Goal: Information Seeking & Learning: Learn about a topic

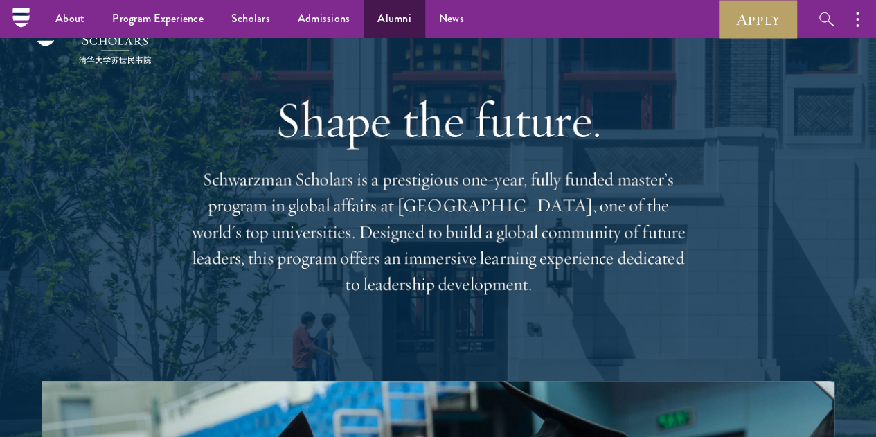
scroll to position [30, 0]
click at [382, 18] on link "Alumni" at bounding box center [395, 19] width 62 height 38
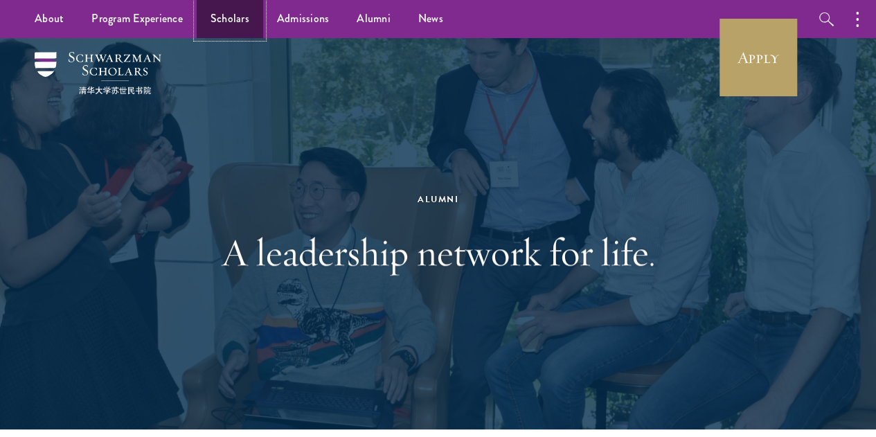
click at [230, 12] on link "Scholars" at bounding box center [230, 19] width 67 height 38
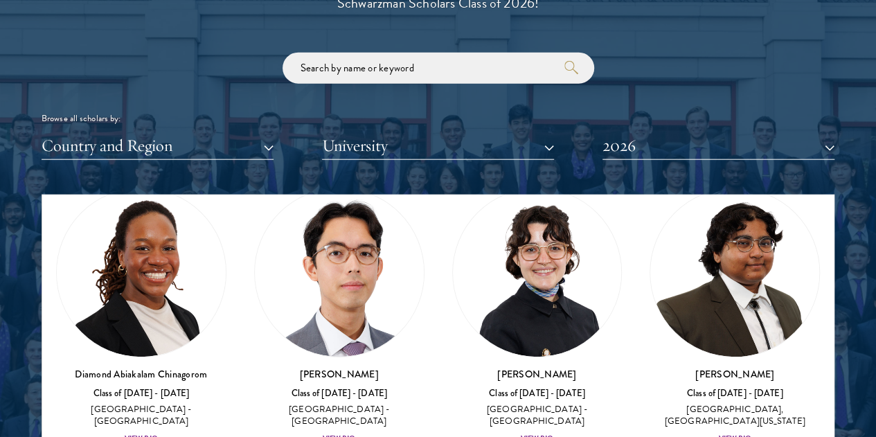
scroll to position [364, 0]
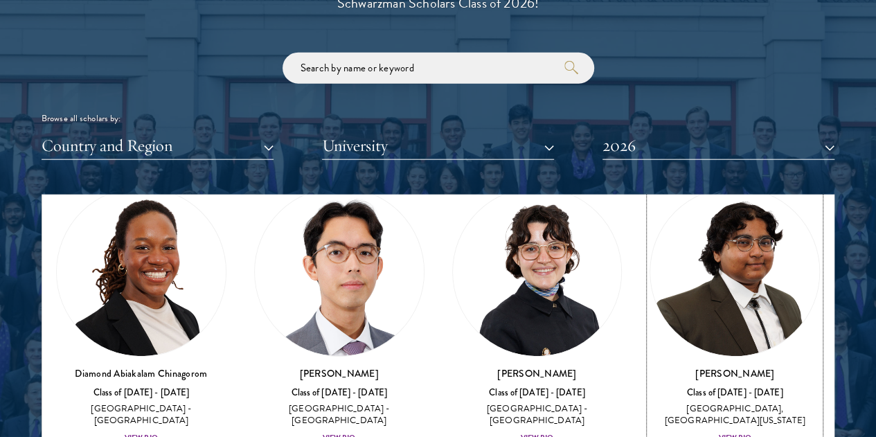
click at [718, 433] on div "View Bio" at bounding box center [734, 438] width 33 height 11
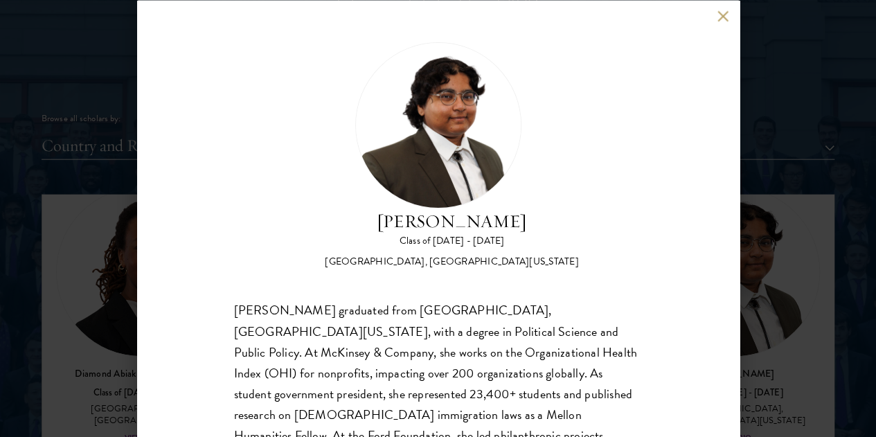
scroll to position [94, 0]
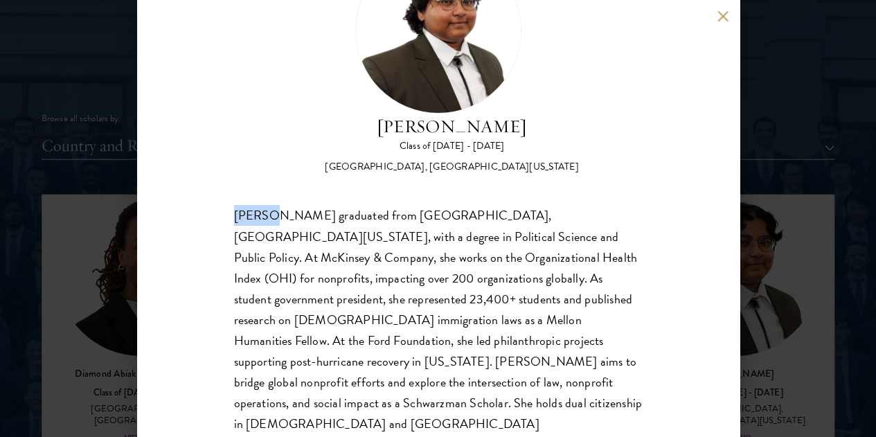
drag, startPoint x: 230, startPoint y: 153, endPoint x: 268, endPoint y: 164, distance: 39.7
click at [268, 164] on div "[PERSON_NAME] Class of [DATE] - [DATE] [GEOGRAPHIC_DATA] - [GEOGRAPHIC_DATA], […" at bounding box center [438, 218] width 603 height 437
click at [268, 206] on div "[PERSON_NAME] graduated from [GEOGRAPHIC_DATA], [GEOGRAPHIC_DATA][US_STATE], wi…" at bounding box center [438, 331] width 409 height 250
drag, startPoint x: 355, startPoint y: 394, endPoint x: 345, endPoint y: 387, distance: 11.9
click at [345, 387] on div "[PERSON_NAME] graduated from [GEOGRAPHIC_DATA], [GEOGRAPHIC_DATA][US_STATE], wi…" at bounding box center [438, 331] width 409 height 250
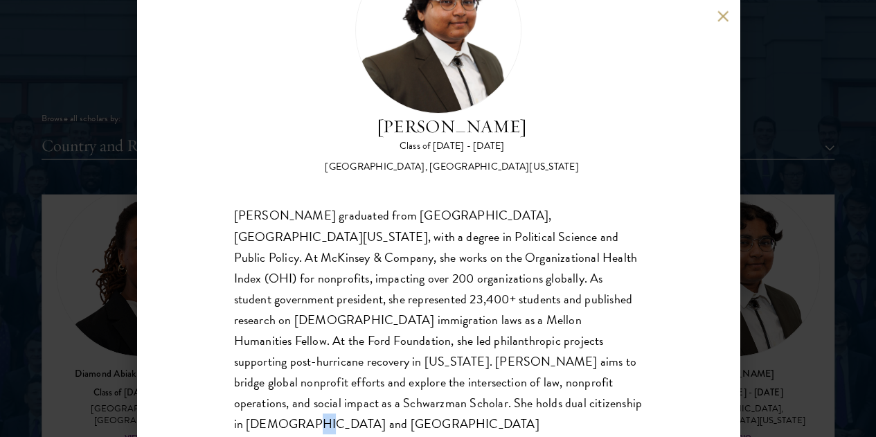
click at [349, 387] on div "[PERSON_NAME] graduated from [GEOGRAPHIC_DATA], [GEOGRAPHIC_DATA][US_STATE], wi…" at bounding box center [438, 331] width 409 height 250
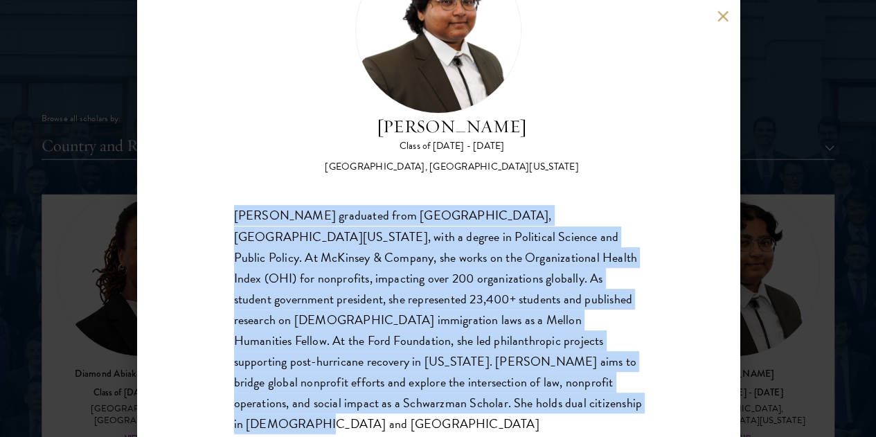
drag, startPoint x: 357, startPoint y: 386, endPoint x: 213, endPoint y: 143, distance: 282.6
click at [213, 143] on div "[PERSON_NAME] Class of [DATE] - [DATE] [GEOGRAPHIC_DATA] - [GEOGRAPHIC_DATA], […" at bounding box center [438, 218] width 603 height 437
copy div "[PERSON_NAME] graduated from [GEOGRAPHIC_DATA], [GEOGRAPHIC_DATA][US_STATE], wi…"
